Goal: Find specific page/section: Find specific page/section

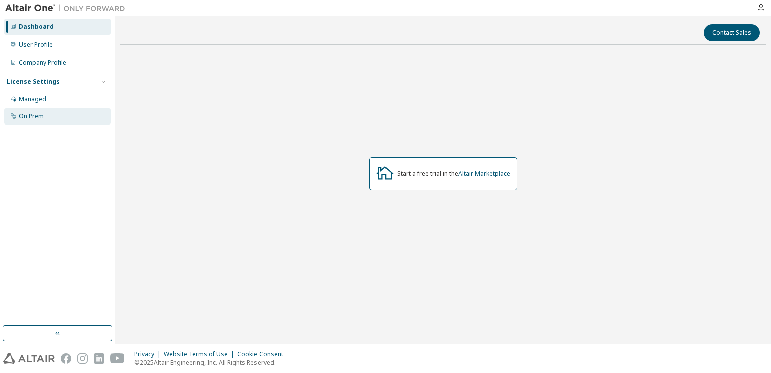
click at [61, 113] on div "On Prem" at bounding box center [57, 116] width 107 height 16
